Goal: Book appointment/travel/reservation

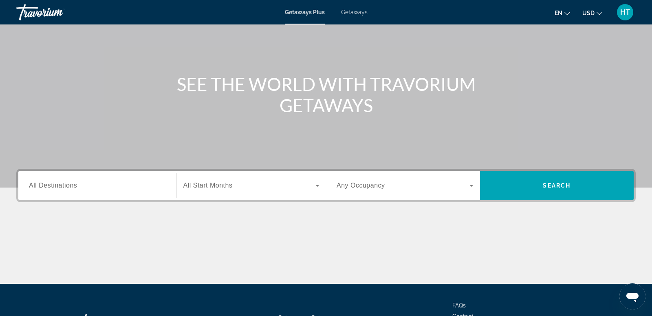
scroll to position [124, 0]
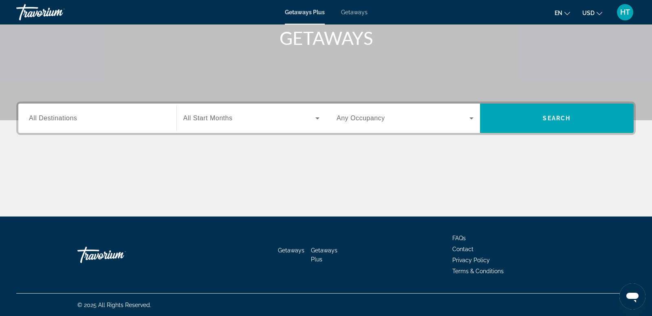
click at [119, 119] on input "Destination All Destinations" at bounding box center [97, 119] width 137 height 10
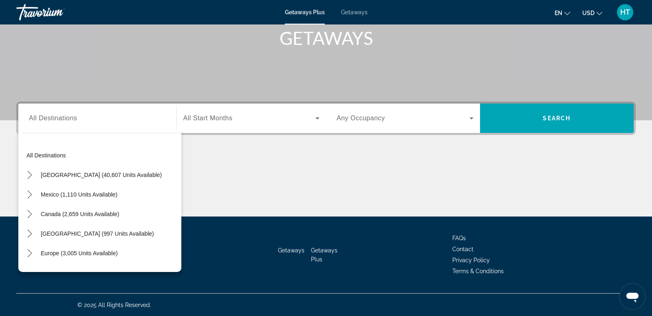
click at [216, 120] on span "All Start Months" at bounding box center [207, 118] width 49 height 7
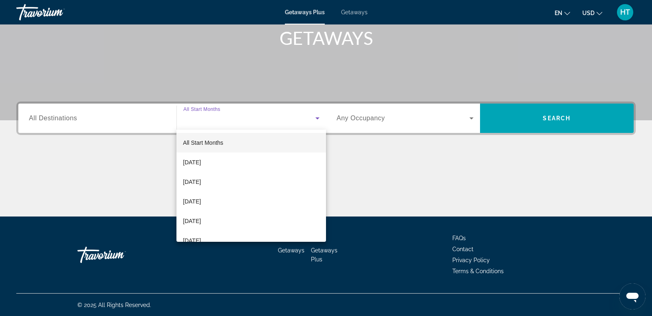
click at [359, 15] on div at bounding box center [326, 158] width 652 height 316
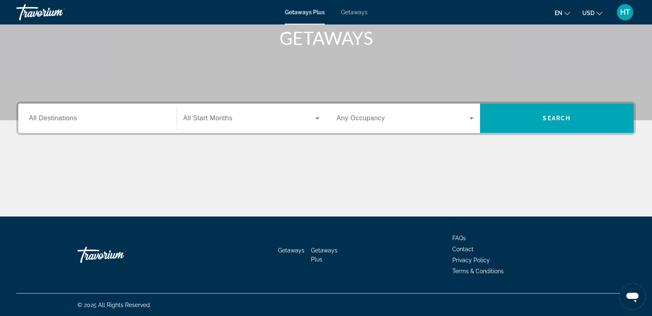
click at [355, 13] on span "Getaways" at bounding box center [354, 12] width 26 height 7
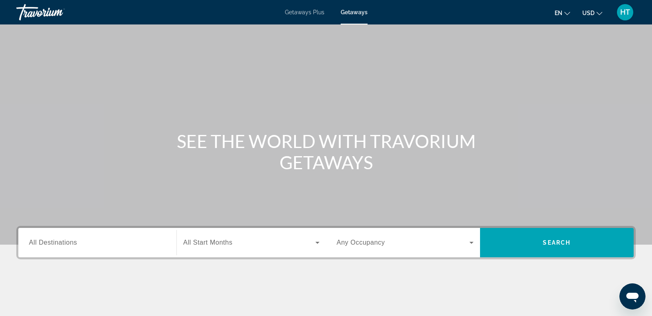
click at [84, 243] on input "Destination All Destinations" at bounding box center [97, 243] width 137 height 10
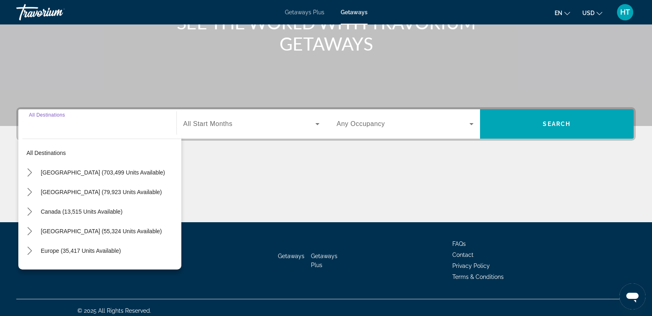
scroll to position [124, 0]
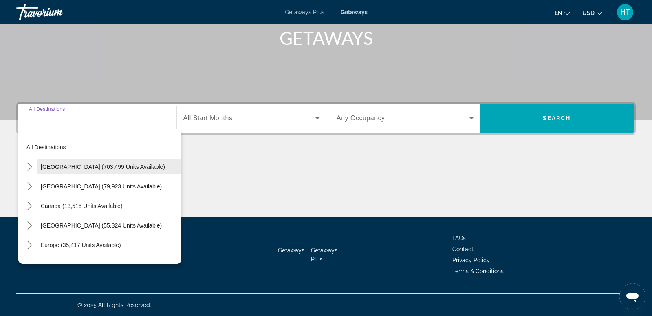
click at [104, 166] on span "[GEOGRAPHIC_DATA] (703,499 units available)" at bounding box center [103, 166] width 124 height 7
type input "**********"
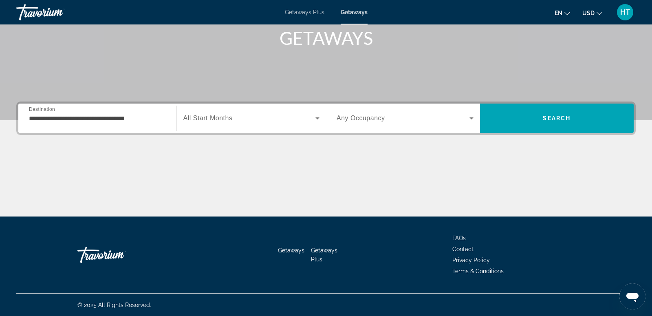
click at [202, 116] on span "All Start Months" at bounding box center [207, 118] width 49 height 7
